Goal: Information Seeking & Learning: Learn about a topic

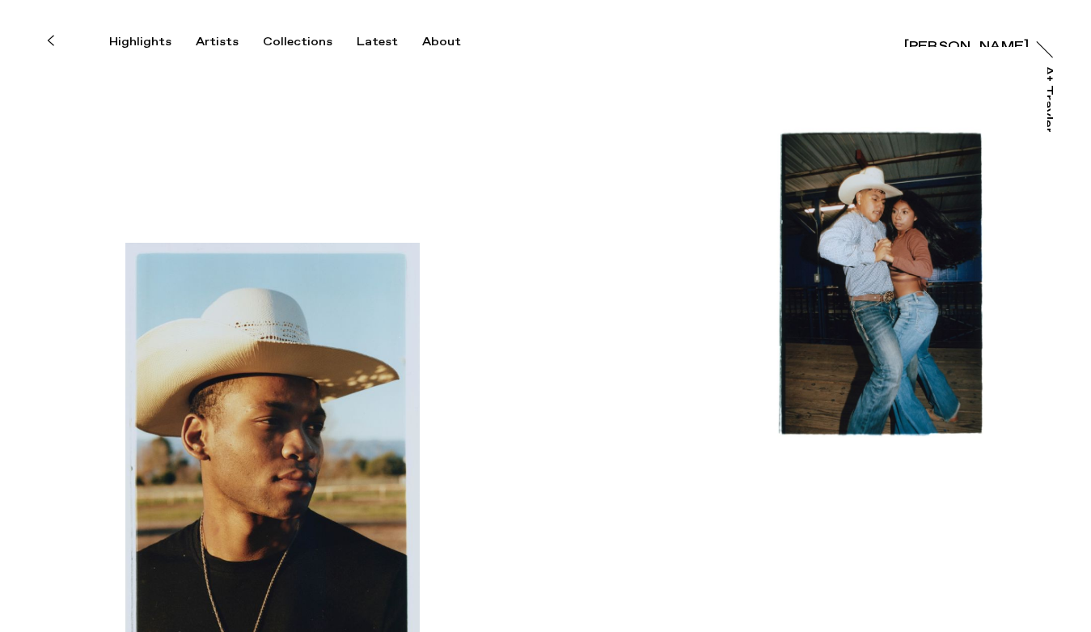
click at [942, 48] on div "Highlights Artists Collections Latest About James Pearson-Howes James Pearson-H…" at bounding box center [548, 24] width 1096 height 49
click at [942, 39] on div "[PERSON_NAME]" at bounding box center [966, 37] width 125 height 13
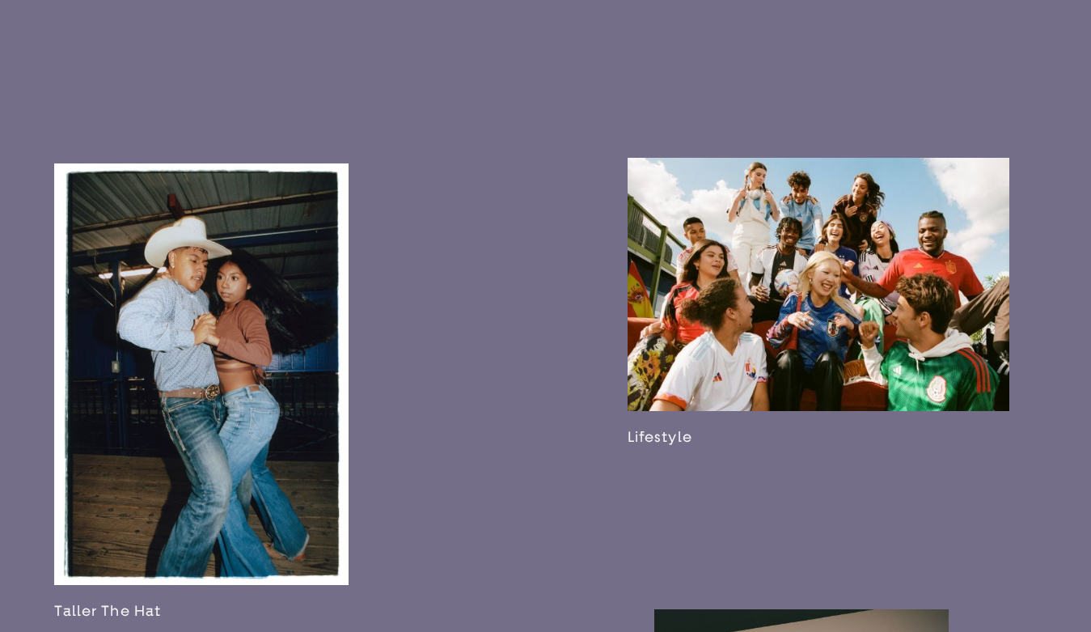
scroll to position [1800, 0]
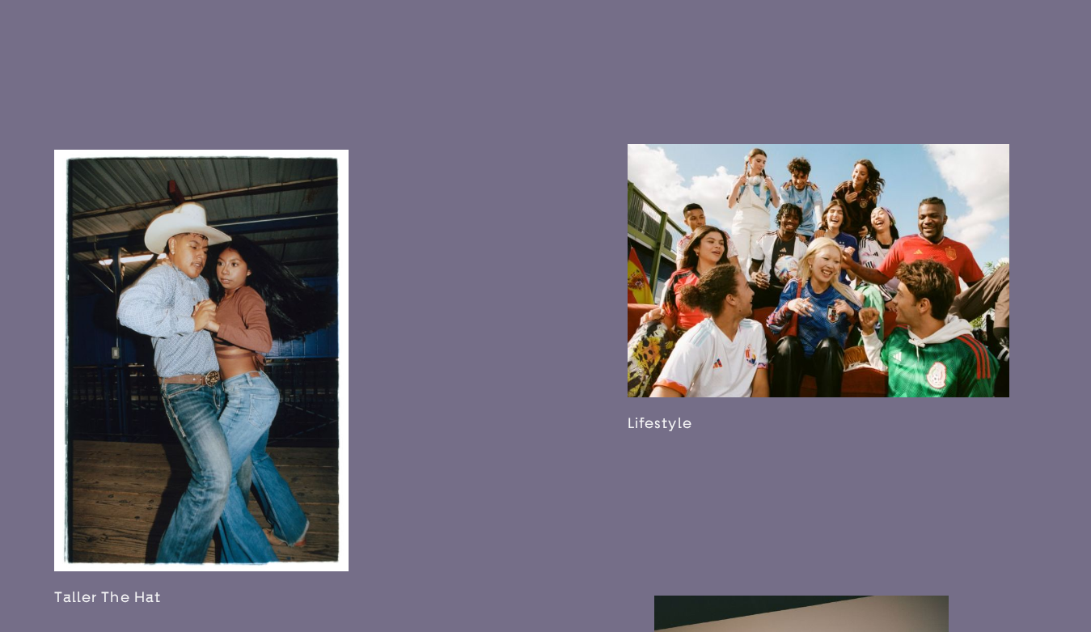
click at [235, 432] on link at bounding box center [201, 378] width 294 height 457
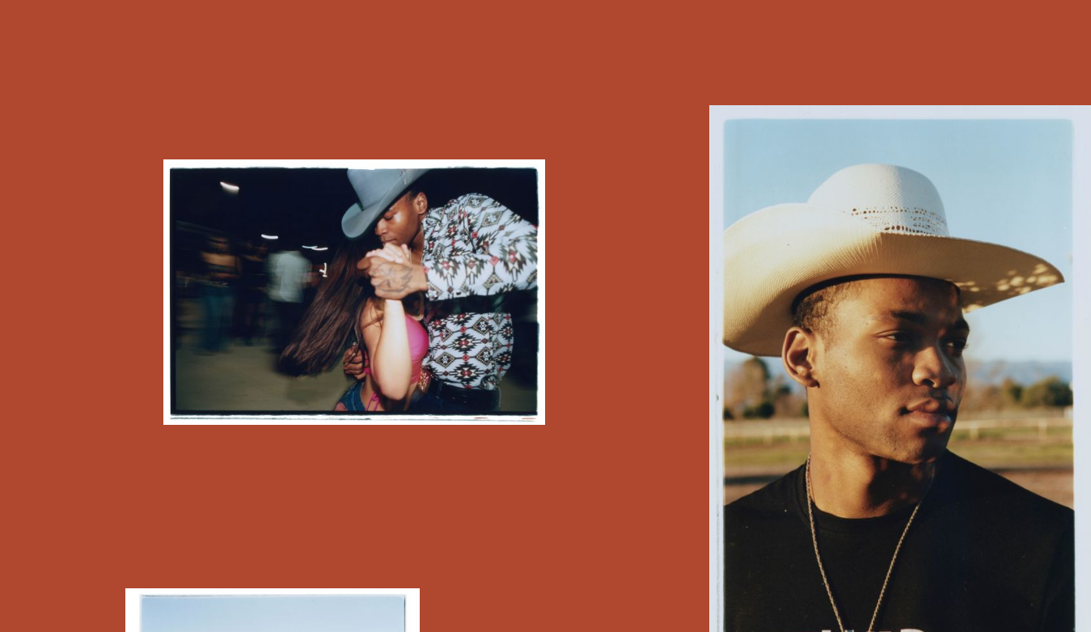
scroll to position [2741, 0]
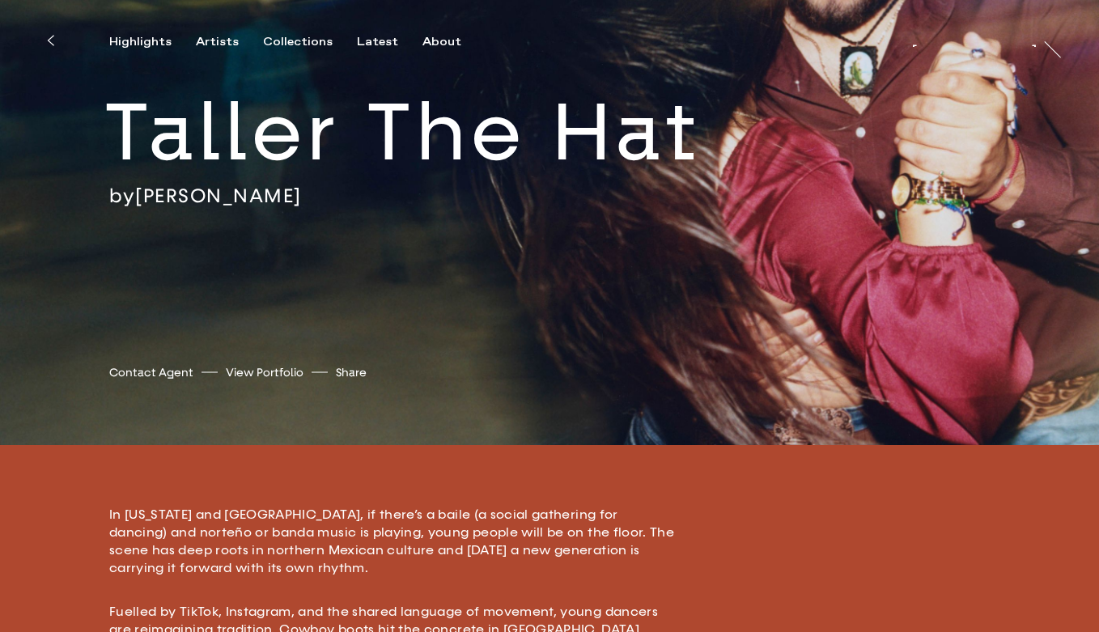
scroll to position [330, 0]
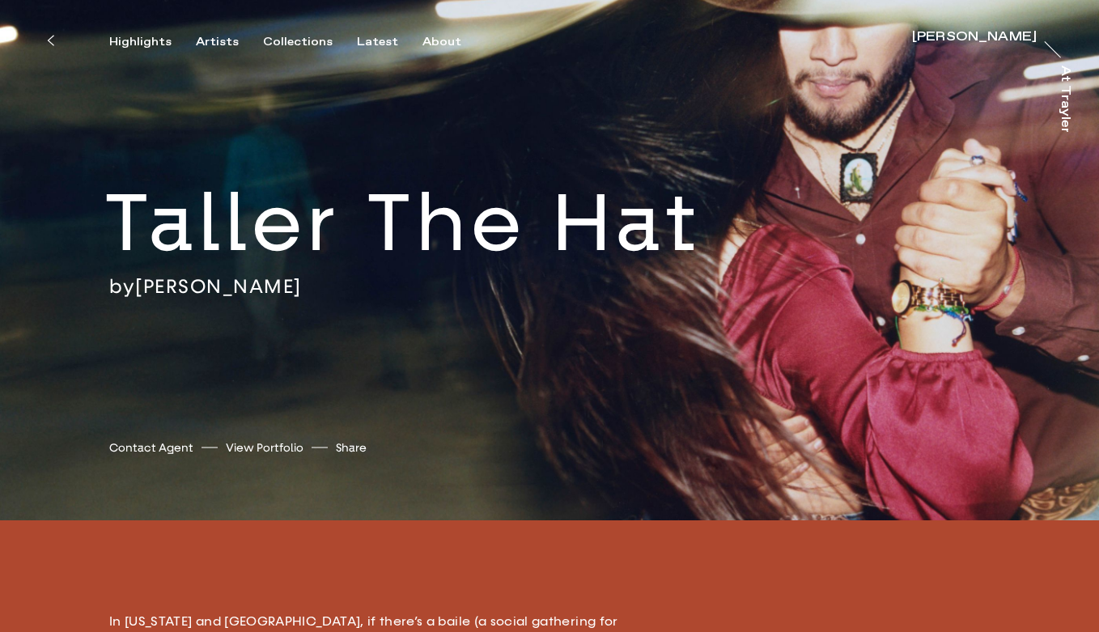
scroll to position [50, 0]
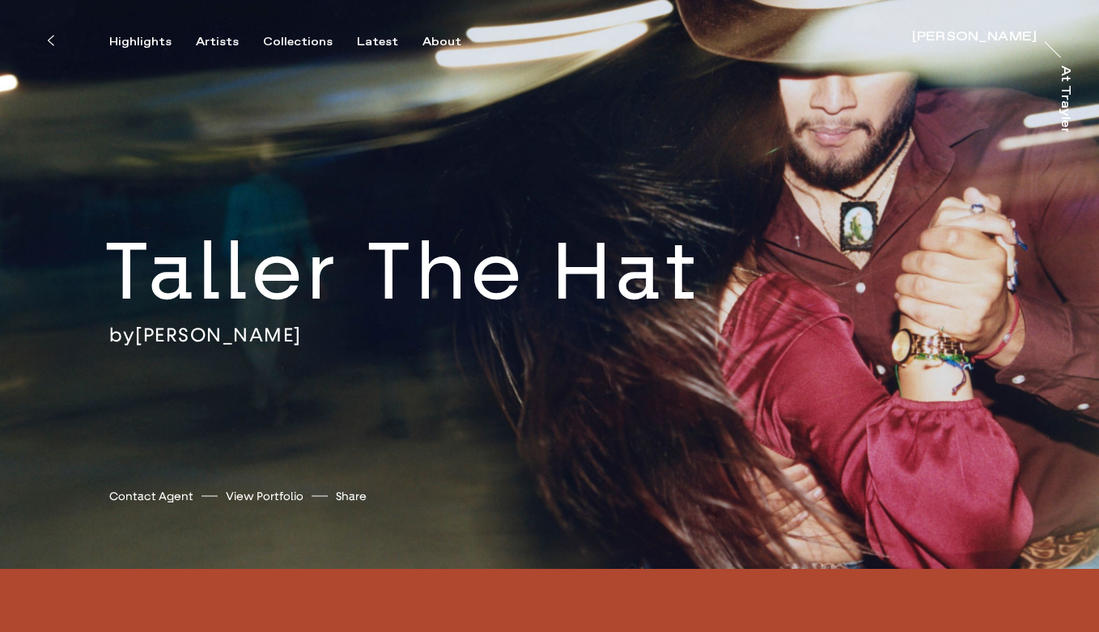
click at [972, 33] on div "[PERSON_NAME]" at bounding box center [974, 37] width 125 height 13
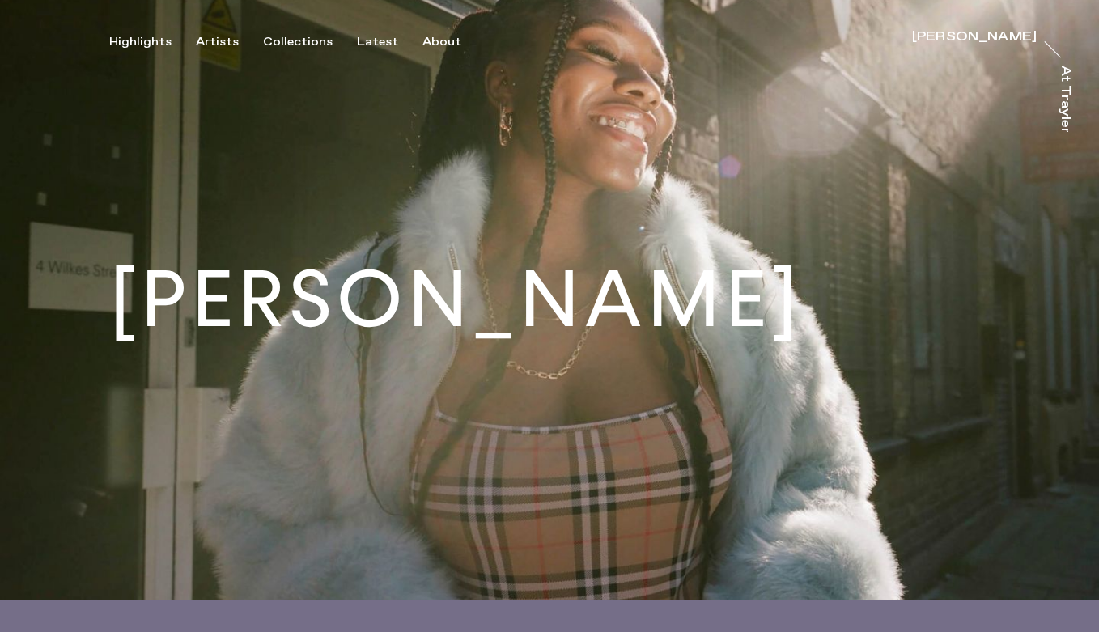
scroll to position [565, 0]
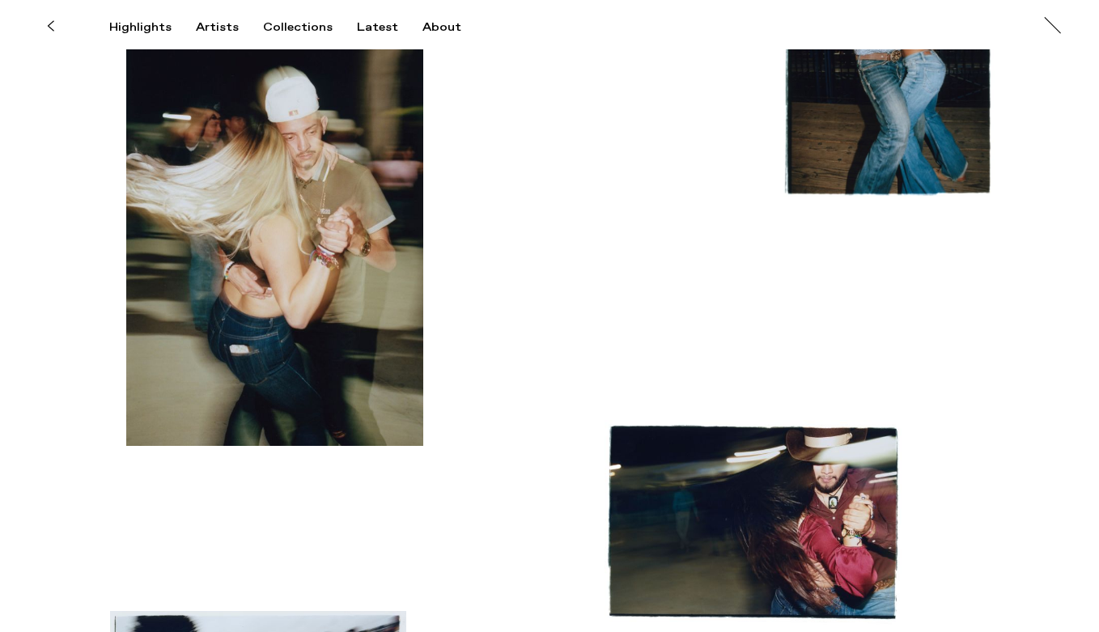
scroll to position [190, 0]
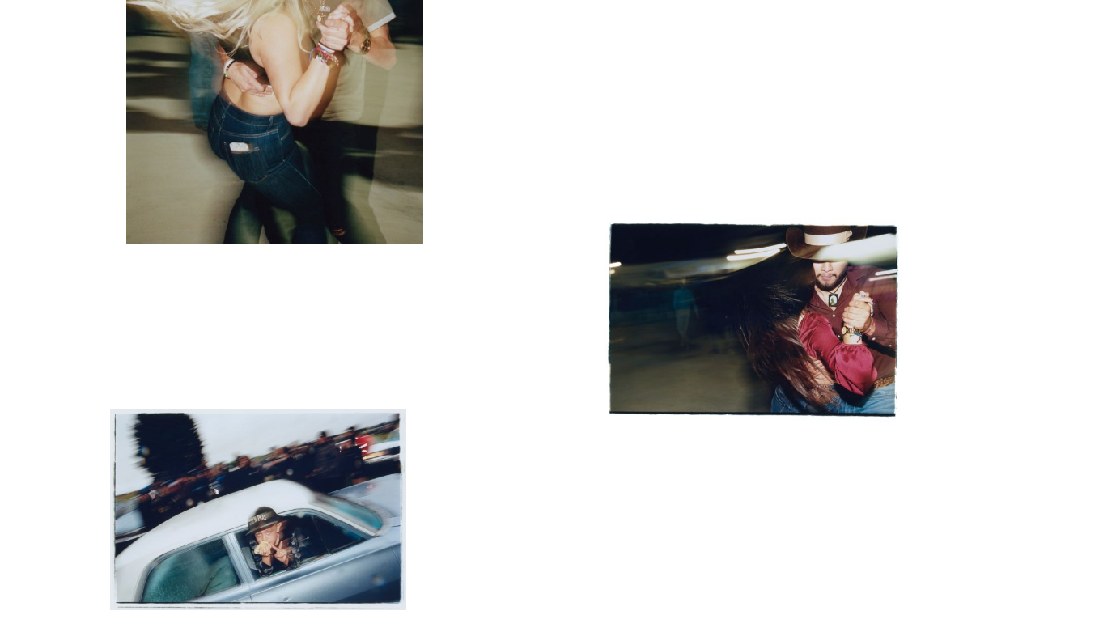
scroll to position [379, 0]
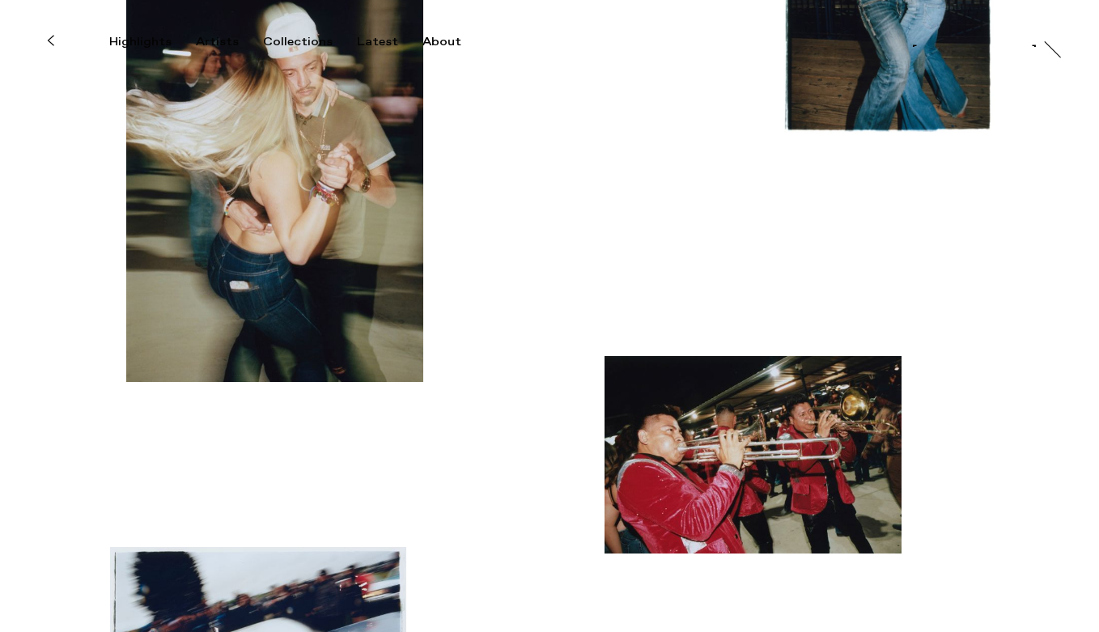
scroll to position [396, 0]
